Goal: Task Accomplishment & Management: Complete application form

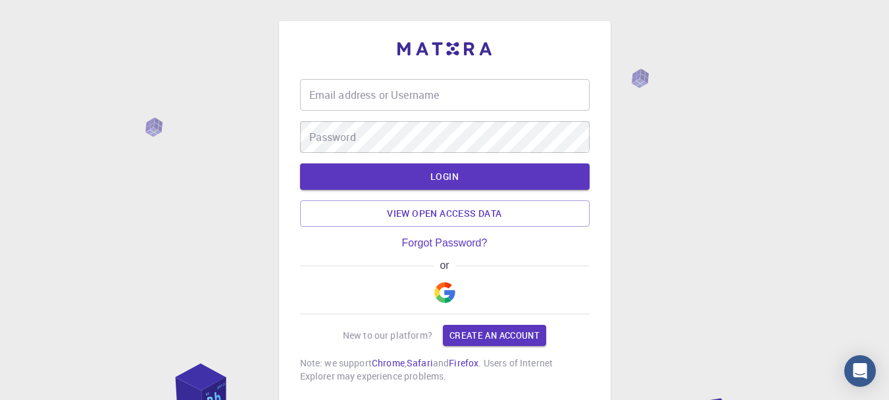
click at [439, 288] on img "button" at bounding box center [445, 292] width 21 height 21
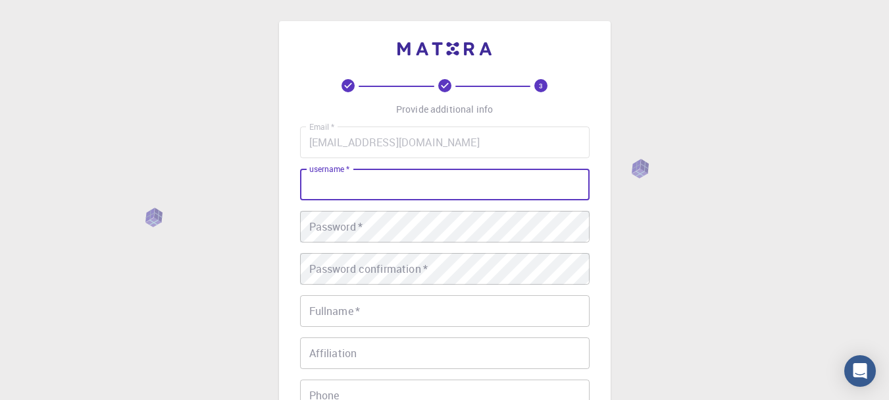
click at [371, 188] on input "username   *" at bounding box center [445, 185] width 290 height 32
type input "Paulo"
